Goal: Task Accomplishment & Management: Use online tool/utility

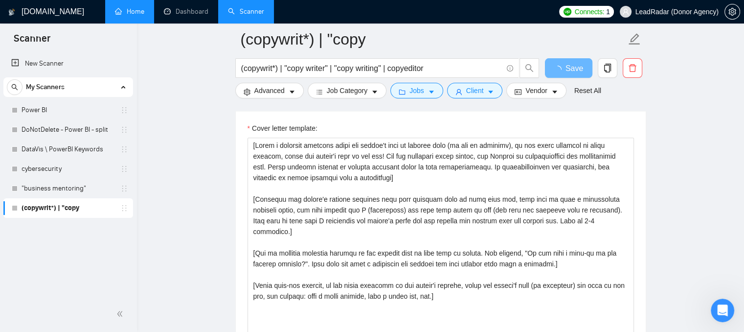
drag, startPoint x: 0, startPoint y: 0, endPoint x: 123, endPoint y: 19, distance: 124.8
click at [123, 16] on link "Home" at bounding box center [129, 11] width 29 height 8
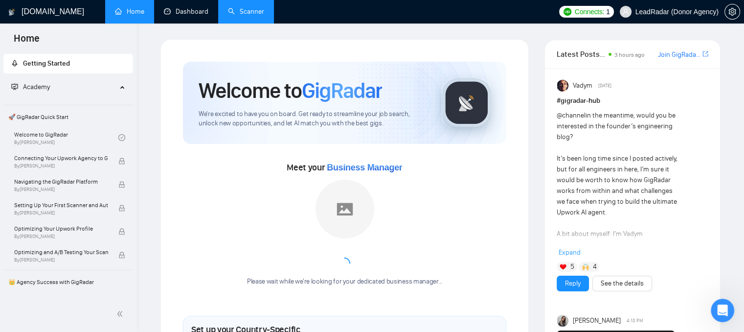
drag, startPoint x: 180, startPoint y: 20, endPoint x: 232, endPoint y: 10, distance: 53.2
click at [180, 16] on link "Dashboard" at bounding box center [186, 11] width 45 height 8
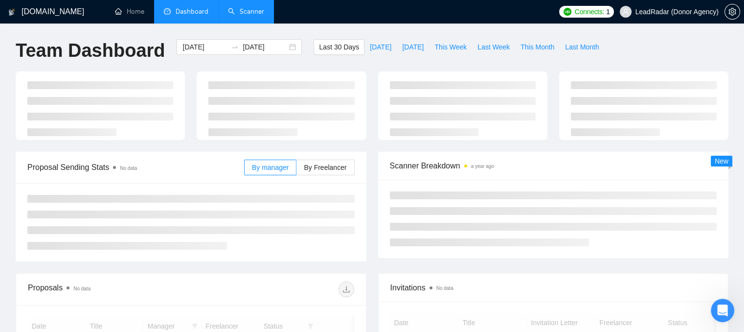
click at [238, 11] on link "Scanner" at bounding box center [246, 11] width 36 height 8
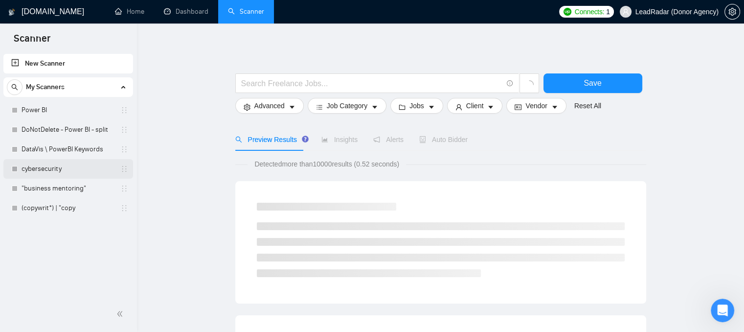
click at [63, 167] on link "cybersecurity" at bounding box center [68, 169] width 93 height 20
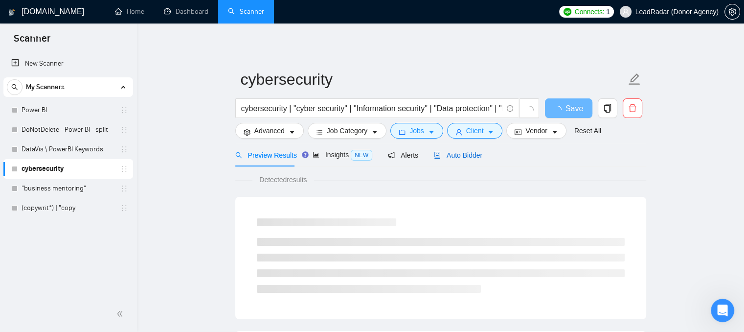
click at [452, 157] on span "Auto Bidder" at bounding box center [458, 155] width 48 height 8
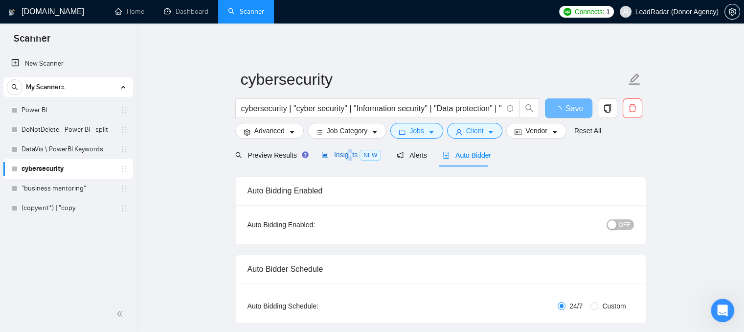
click at [348, 159] on span "Insights NEW" at bounding box center [351, 155] width 60 height 8
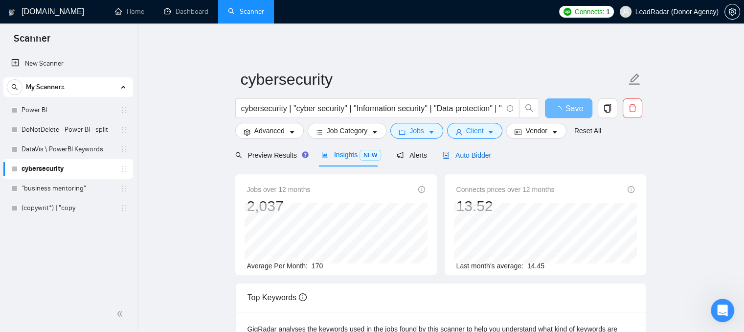
click at [453, 157] on span "Auto Bidder" at bounding box center [467, 155] width 48 height 8
